Goal: Task Accomplishment & Management: Use online tool/utility

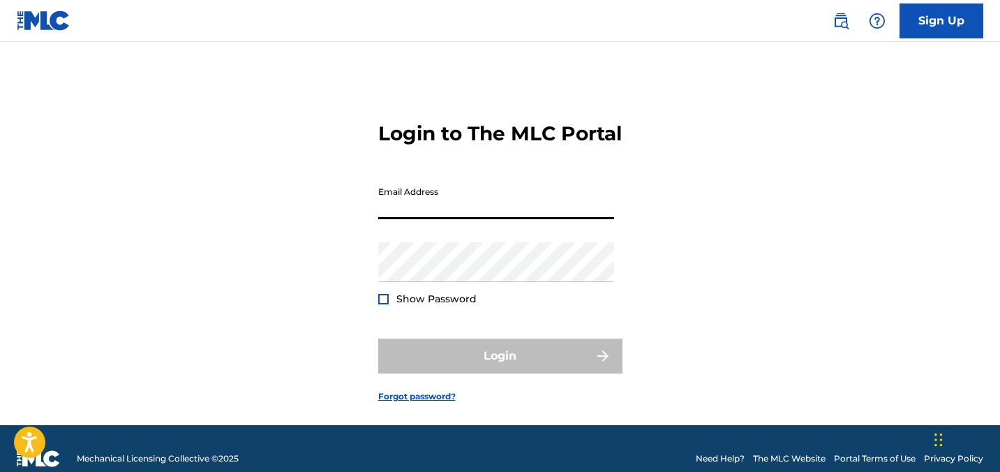
type input "[EMAIL_ADDRESS][DOMAIN_NAME]"
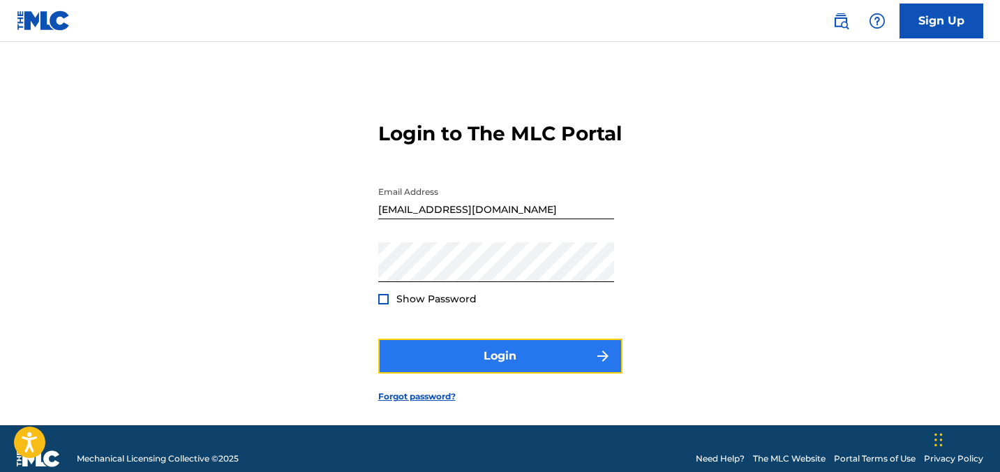
click at [491, 374] on button "Login" at bounding box center [500, 356] width 244 height 35
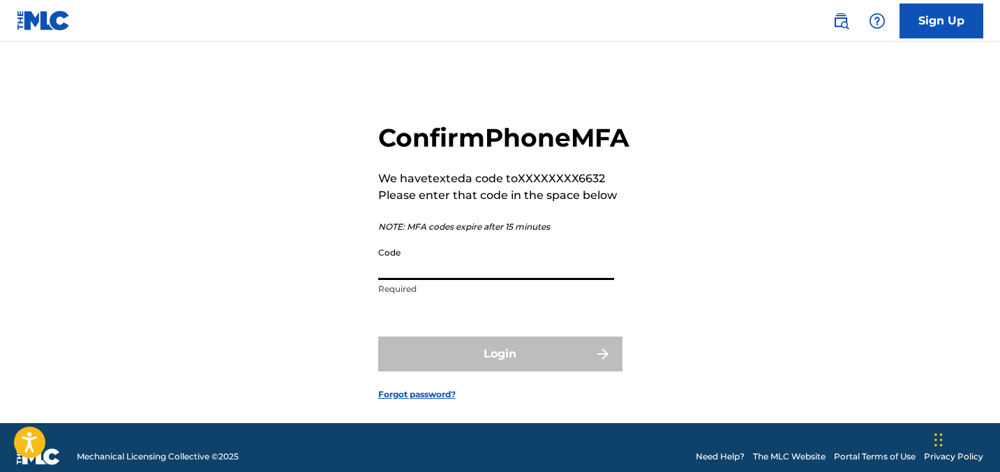
click at [520, 280] on input "Code" at bounding box center [496, 260] width 236 height 40
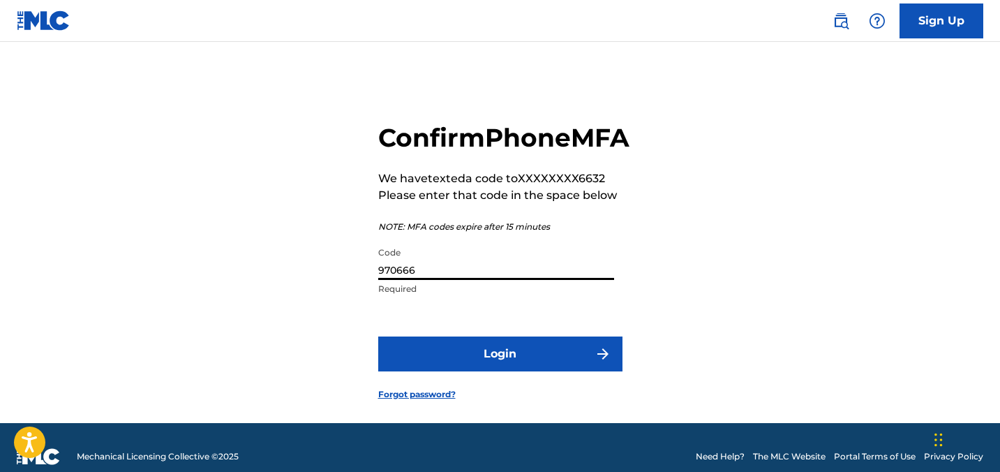
type input "970666"
click at [378, 337] on button "Login" at bounding box center [500, 354] width 244 height 35
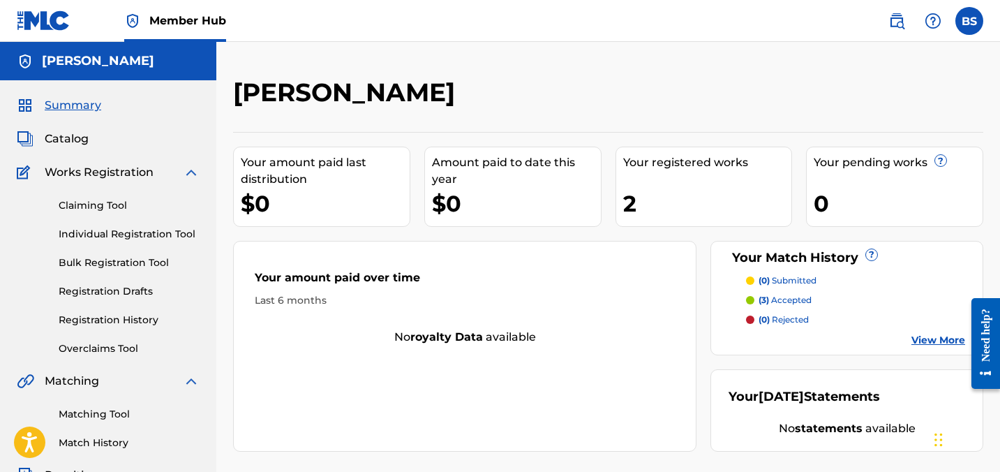
click at [482, 163] on div "Amount paid to date this year" at bounding box center [516, 171] width 169 height 34
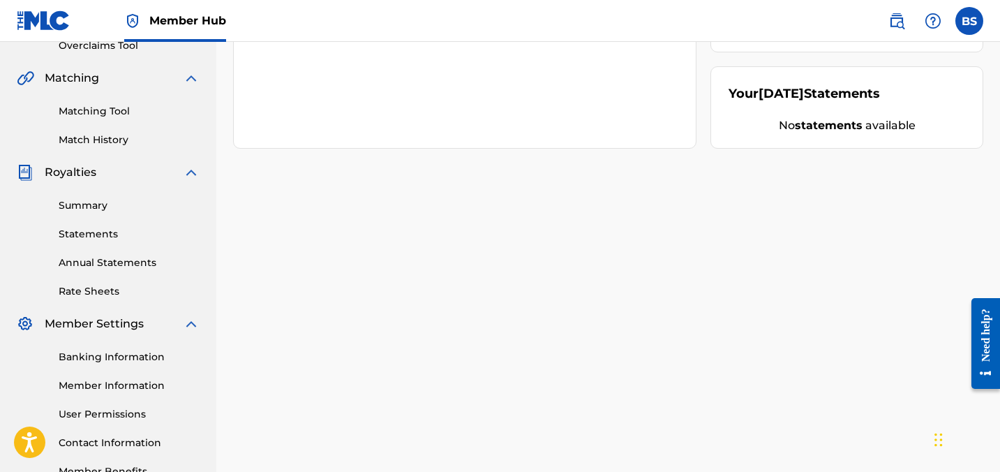
scroll to position [302, 0]
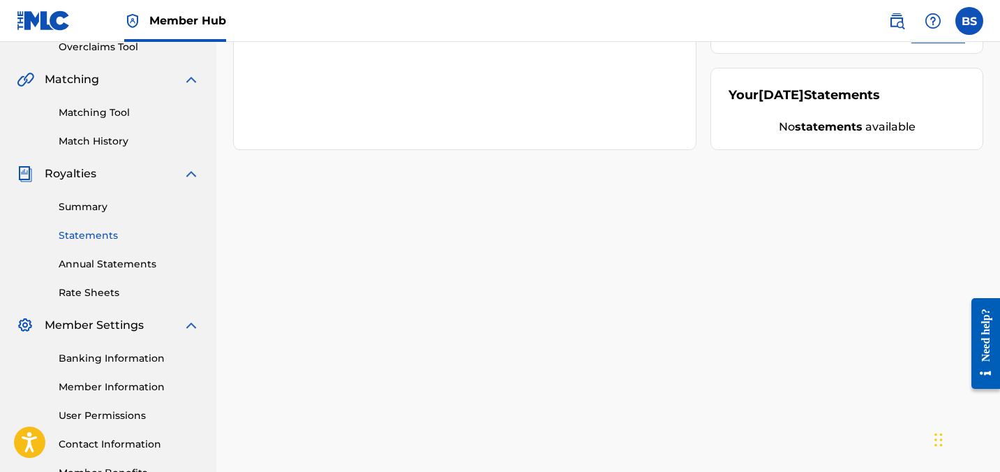
click at [88, 235] on link "Statements" at bounding box center [129, 235] width 141 height 15
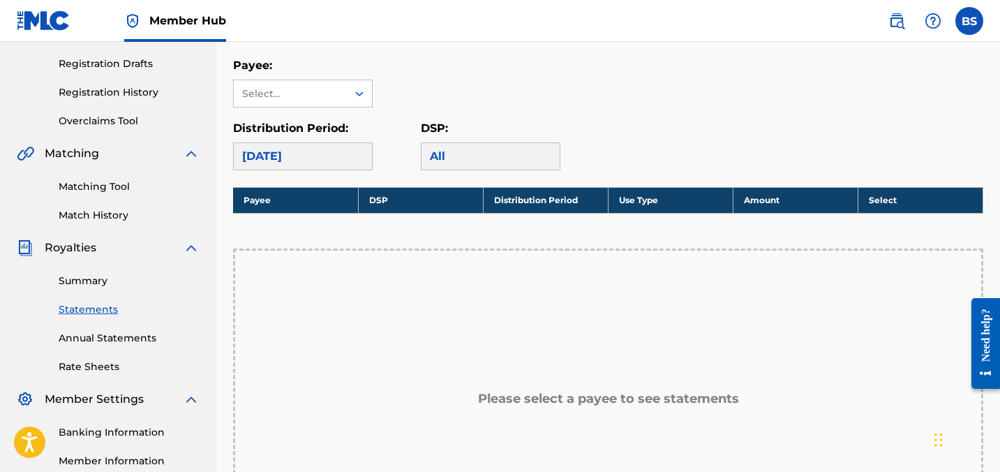
scroll to position [227, 0]
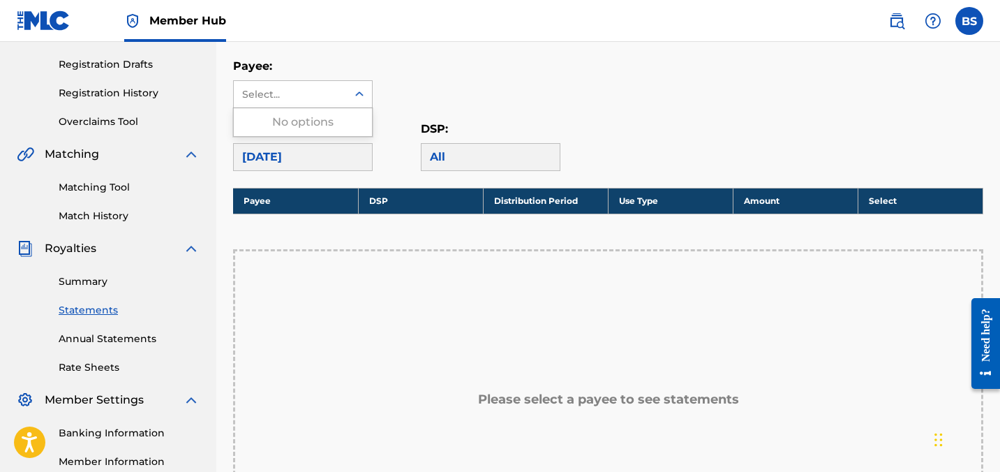
click at [306, 101] on div "Select..." at bounding box center [290, 94] width 113 height 27
click at [306, 126] on div "No options" at bounding box center [303, 122] width 138 height 28
click at [481, 99] on div "Payee: Use Up and Down to choose options, press Enter to select the currently f…" at bounding box center [608, 83] width 750 height 50
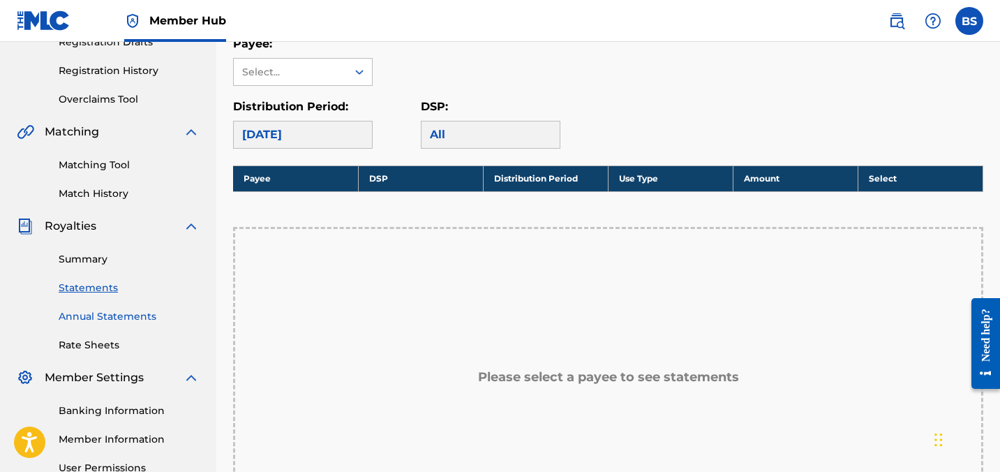
click at [110, 322] on link "Annual Statements" at bounding box center [129, 316] width 141 height 15
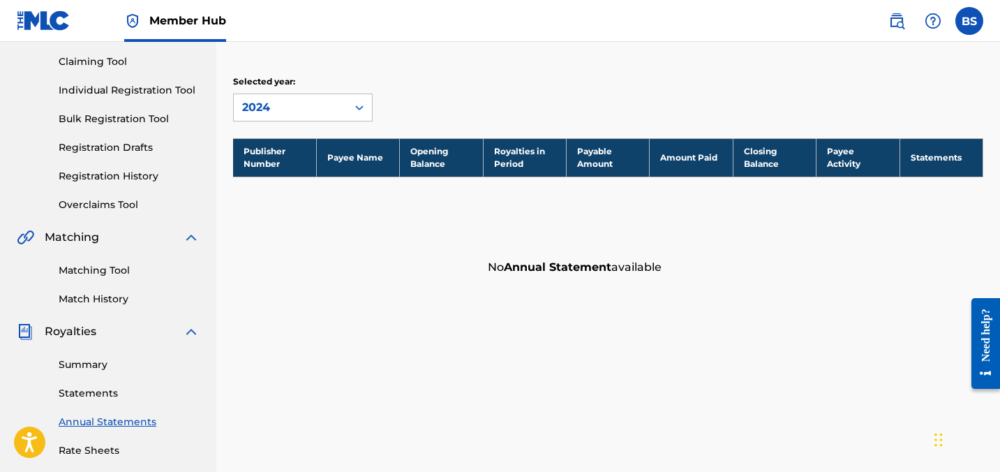
scroll to position [148, 0]
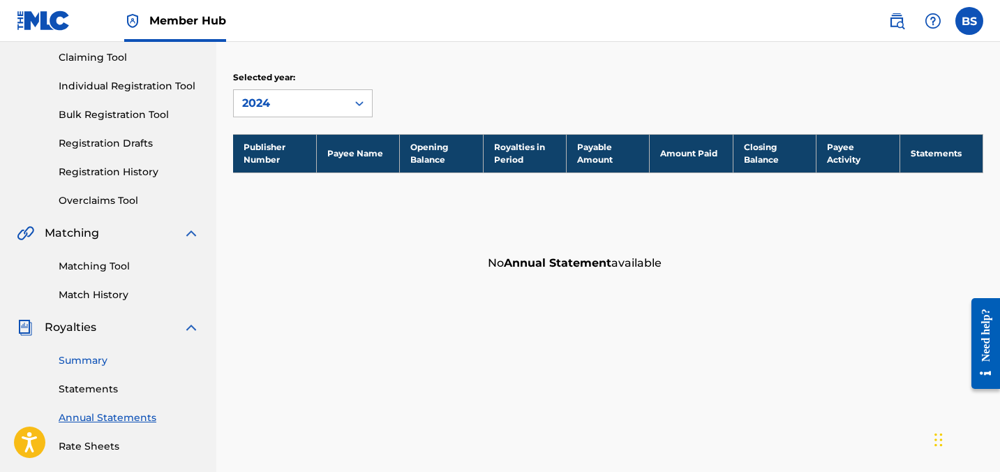
click at [91, 353] on link "Summary" at bounding box center [129, 360] width 141 height 15
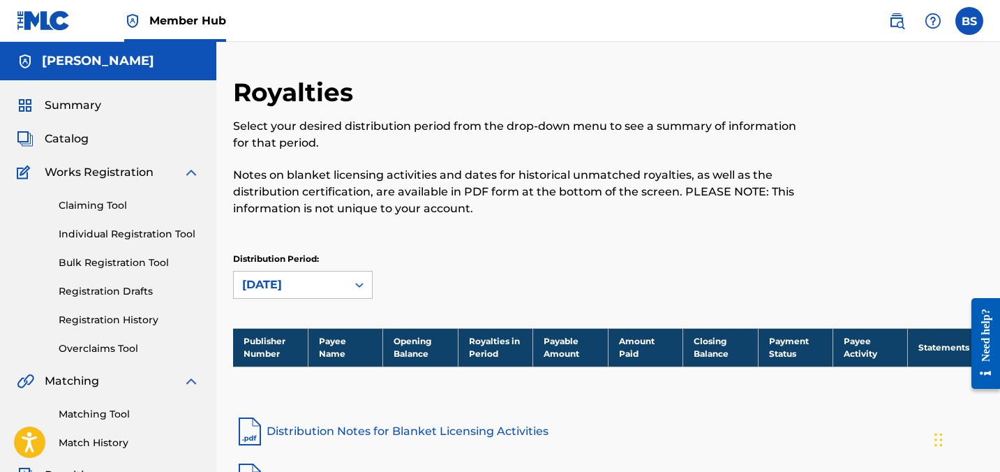
click at [83, 67] on h5 "[PERSON_NAME]" at bounding box center [98, 61] width 112 height 16
click at [71, 109] on span "Summary" at bounding box center [73, 105] width 57 height 17
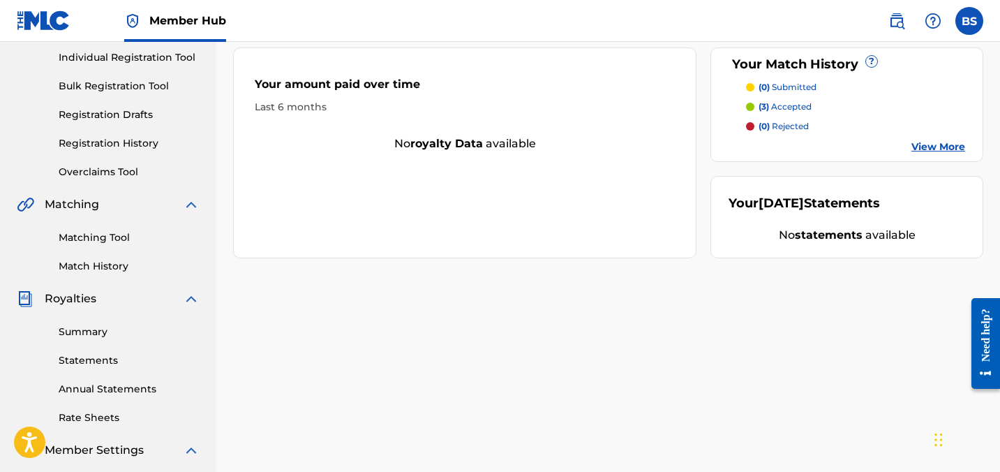
scroll to position [175, 0]
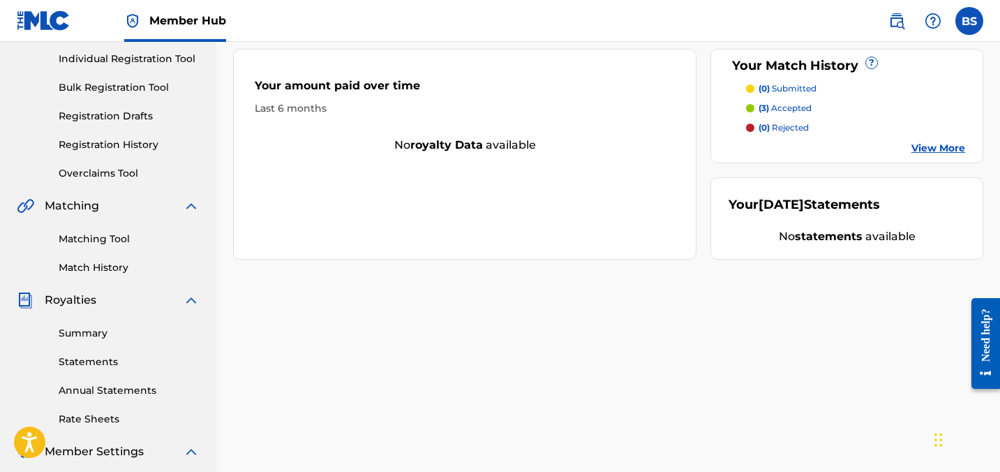
click at [928, 141] on link "View More" at bounding box center [939, 148] width 54 height 15
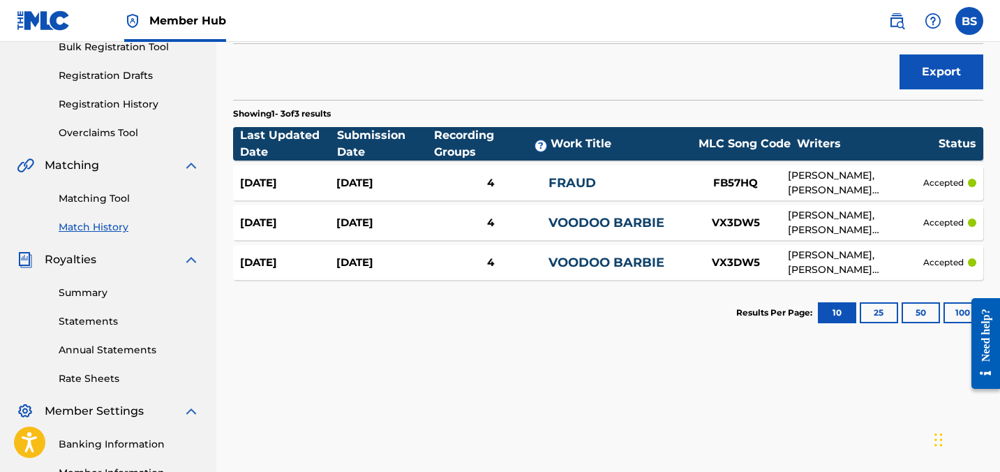
scroll to position [239, 0]
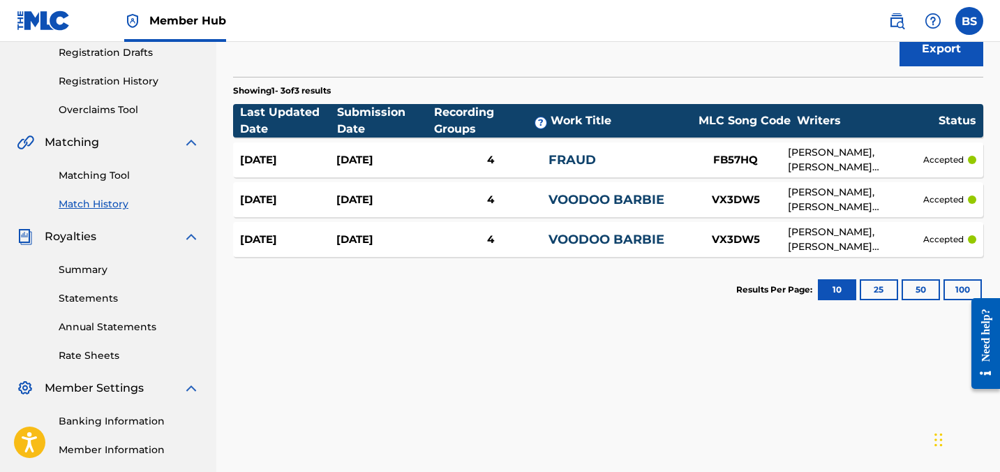
click at [564, 156] on link "FRAUD" at bounding box center [572, 159] width 47 height 15
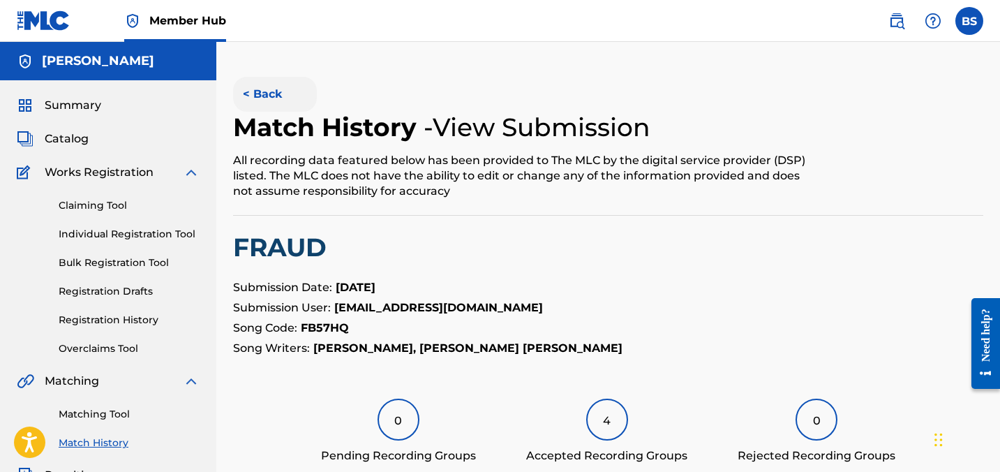
click at [235, 97] on button "< Back" at bounding box center [275, 94] width 84 height 35
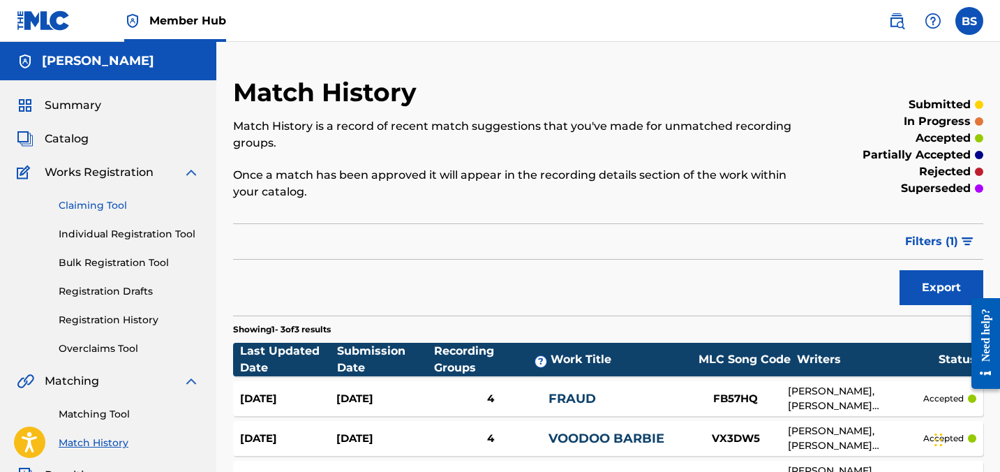
click at [80, 204] on link "Claiming Tool" at bounding box center [129, 205] width 141 height 15
